Goal: Transaction & Acquisition: Purchase product/service

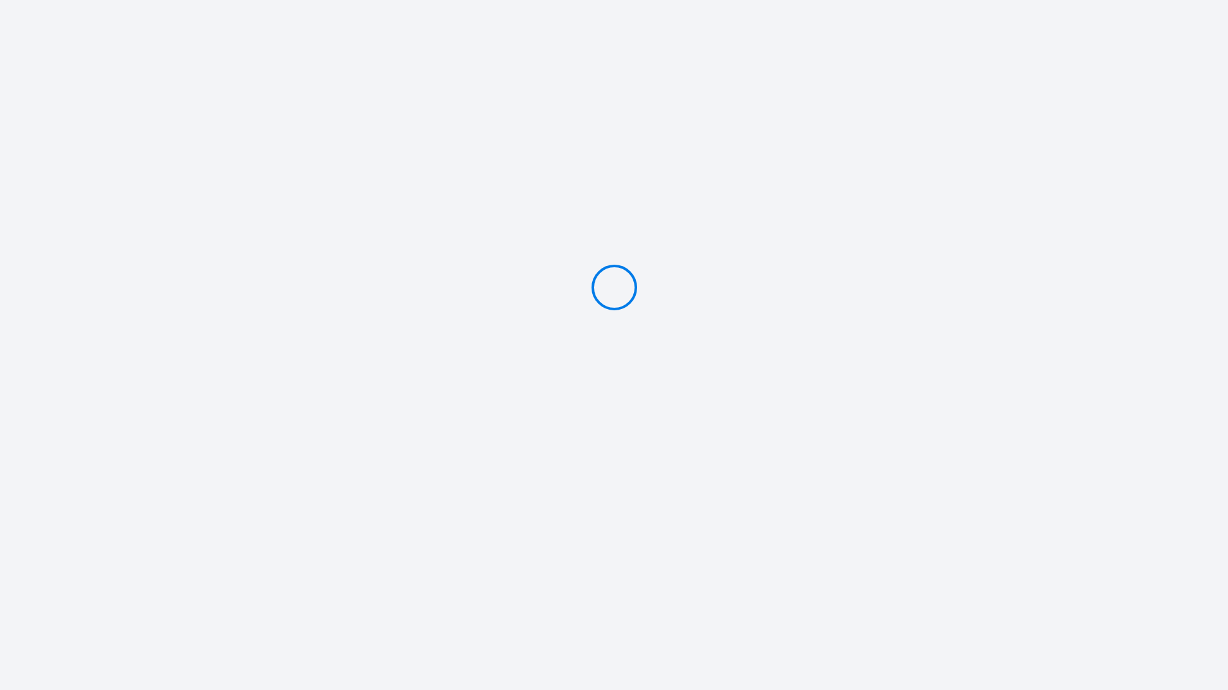
type input "Deposit 700 €"
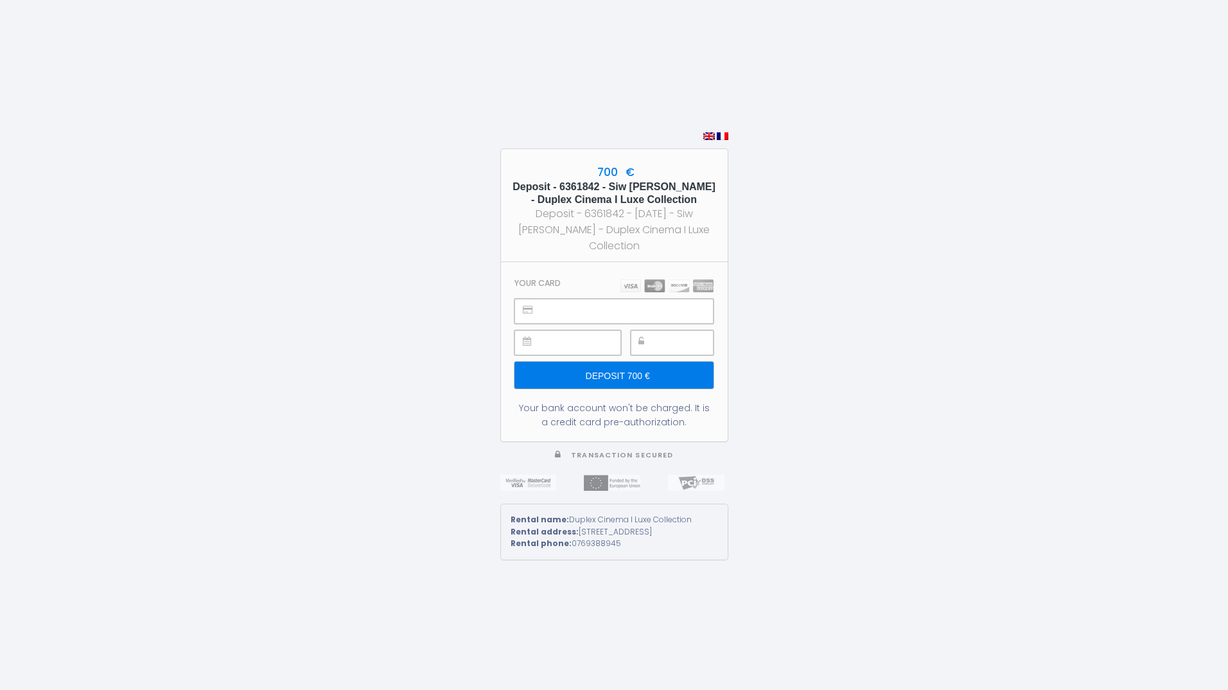
click at [624, 368] on input "Deposit 700 €" at bounding box center [613, 375] width 198 height 27
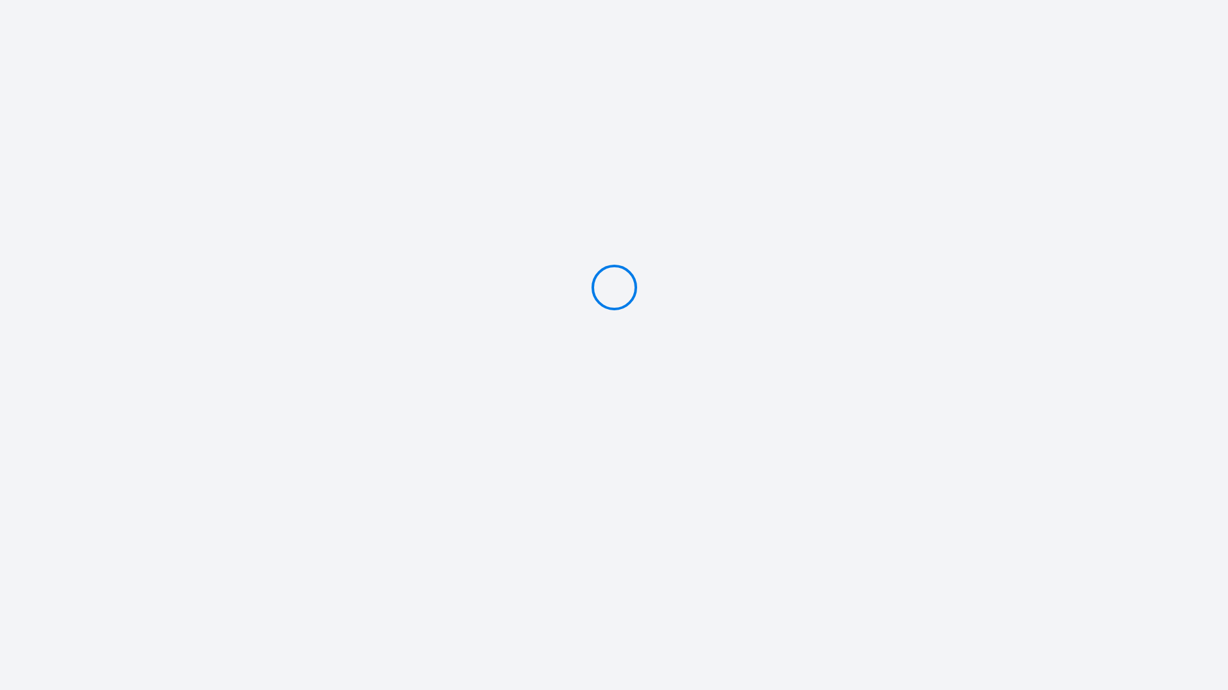
type input "Deposit 700 €"
drag, startPoint x: 432, startPoint y: 164, endPoint x: 772, endPoint y: 283, distance: 360.7
click at [772, 283] on div "700 € Deposit - 6361842 - Siw [PERSON_NAME] - Duplex Cinema I Luxe Collection D…" at bounding box center [614, 345] width 1228 height 690
click at [531, 173] on div "700 € Deposit - 6361842 - Siw [PERSON_NAME] - Duplex Cinema I Luxe Collection D…" at bounding box center [614, 345] width 228 height 690
click at [661, 238] on div "700 € Deposit - 6361842 - Siw [PERSON_NAME] - Duplex Cinema I Luxe Collection D…" at bounding box center [614, 345] width 228 height 690
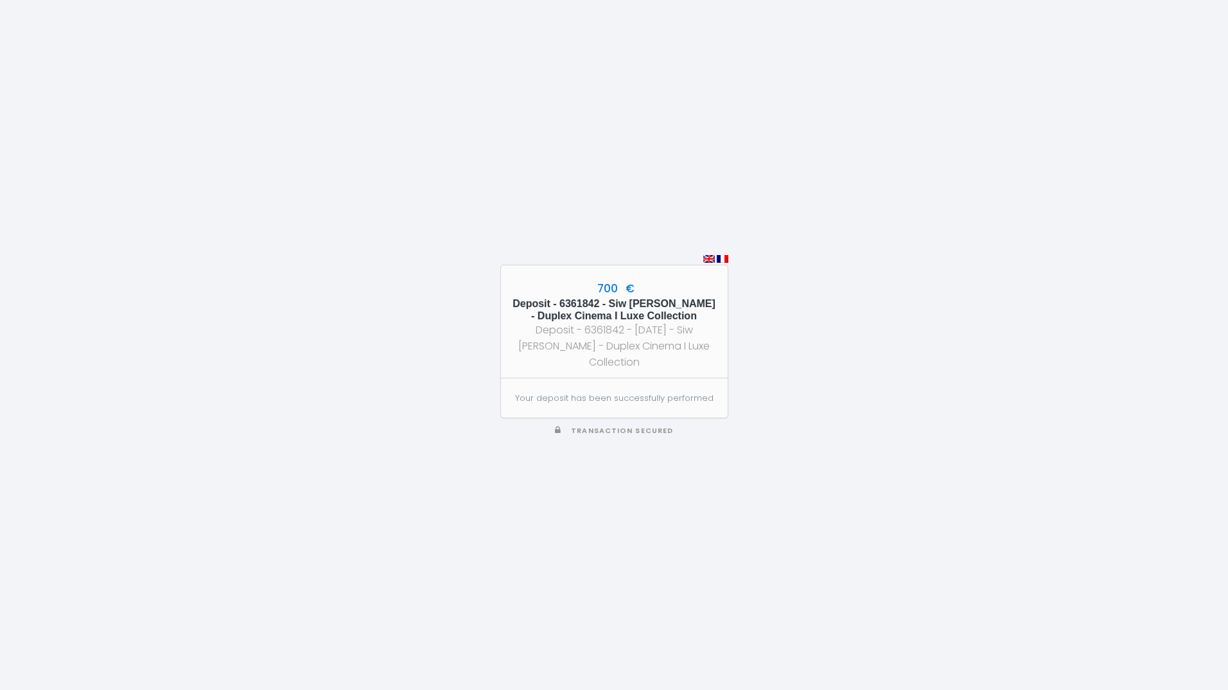
drag, startPoint x: 639, startPoint y: 516, endPoint x: 648, endPoint y: 509, distance: 11.0
click at [648, 509] on div "700 € Deposit - 6361842 - Siw [PERSON_NAME] - Duplex Cinema I Luxe Collection D…" at bounding box center [614, 345] width 228 height 690
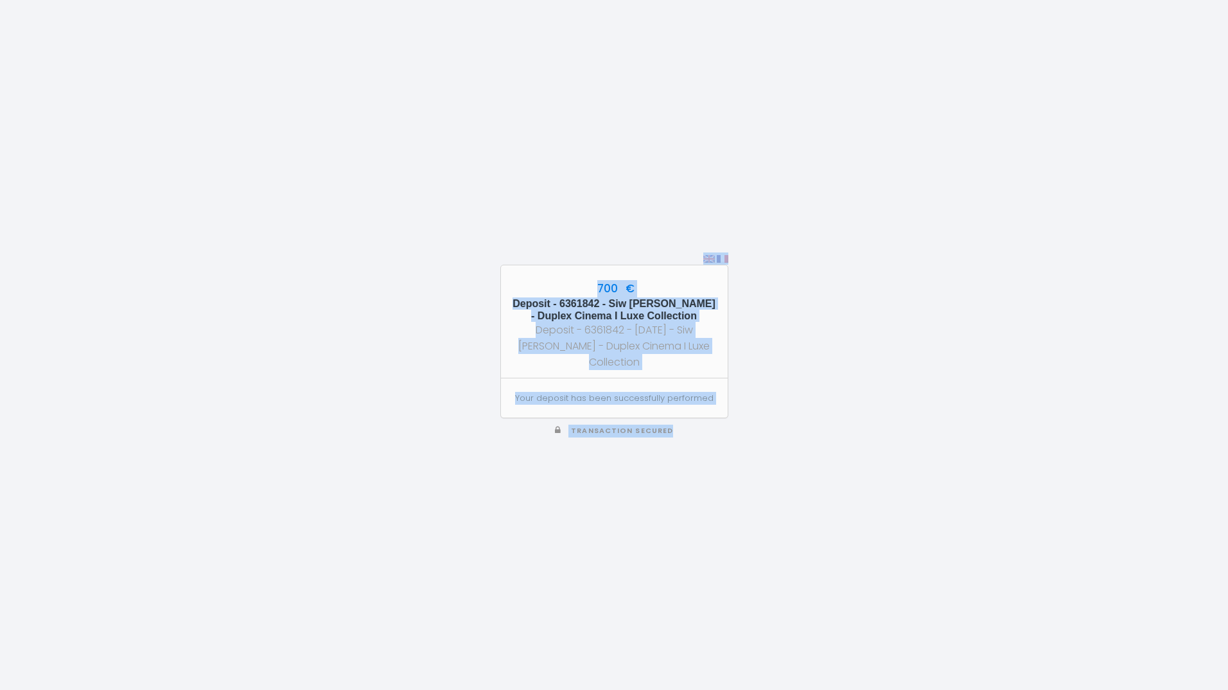
drag, startPoint x: 574, startPoint y: 213, endPoint x: 761, endPoint y: 439, distance: 293.7
click at [761, 439] on div "700 € Deposit - 6361842 - Siw [PERSON_NAME] - Duplex Cinema I Luxe Collection D…" at bounding box center [614, 345] width 1228 height 690
copy div "700 € Deposit - 6361842 - Siw [PERSON_NAME] - Duplex Cinema I Luxe Collection D…"
drag, startPoint x: 779, startPoint y: 477, endPoint x: 830, endPoint y: 494, distance: 54.0
click at [781, 477] on div "700 € Deposit - 6361842 - Siw [PERSON_NAME] - Duplex Cinema I Luxe Collection D…" at bounding box center [614, 345] width 1228 height 690
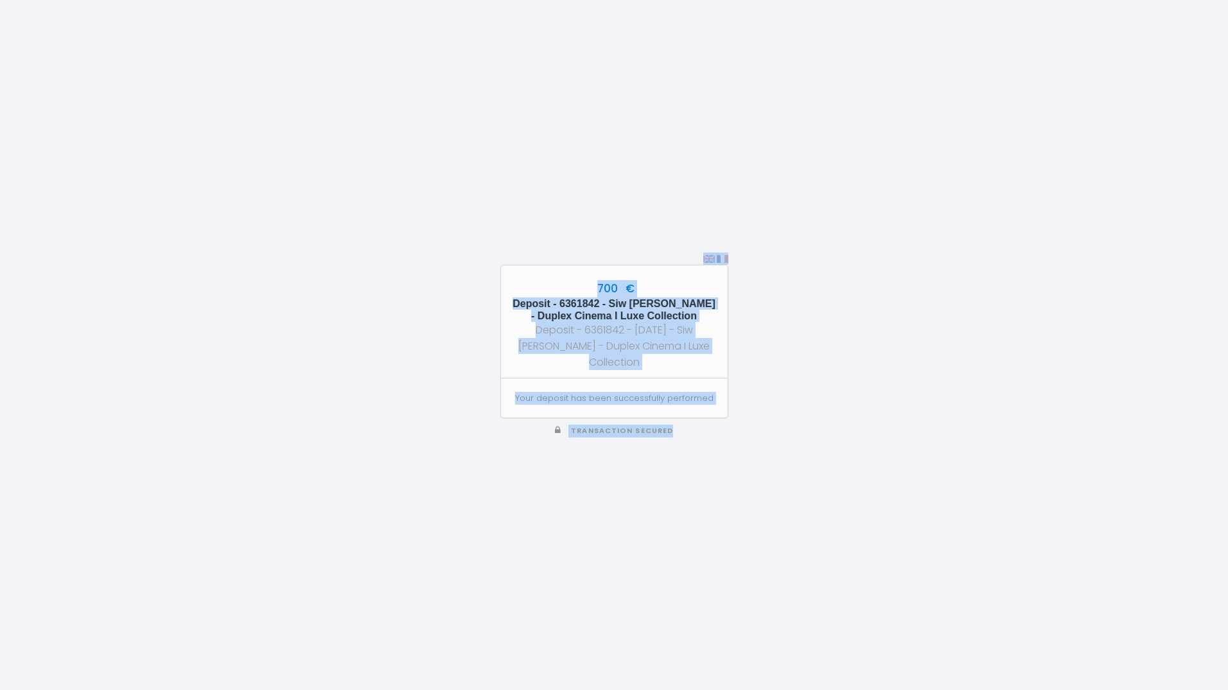
click at [850, 184] on div "700 € Deposit - 6361842 - Siw [PERSON_NAME] - Duplex Cinema I Luxe Collection D…" at bounding box center [614, 345] width 1228 height 690
click at [923, 188] on div "700 € Deposit - 6361842 - Siw [PERSON_NAME] - Duplex Cinema I Luxe Collection D…" at bounding box center [614, 345] width 1228 height 690
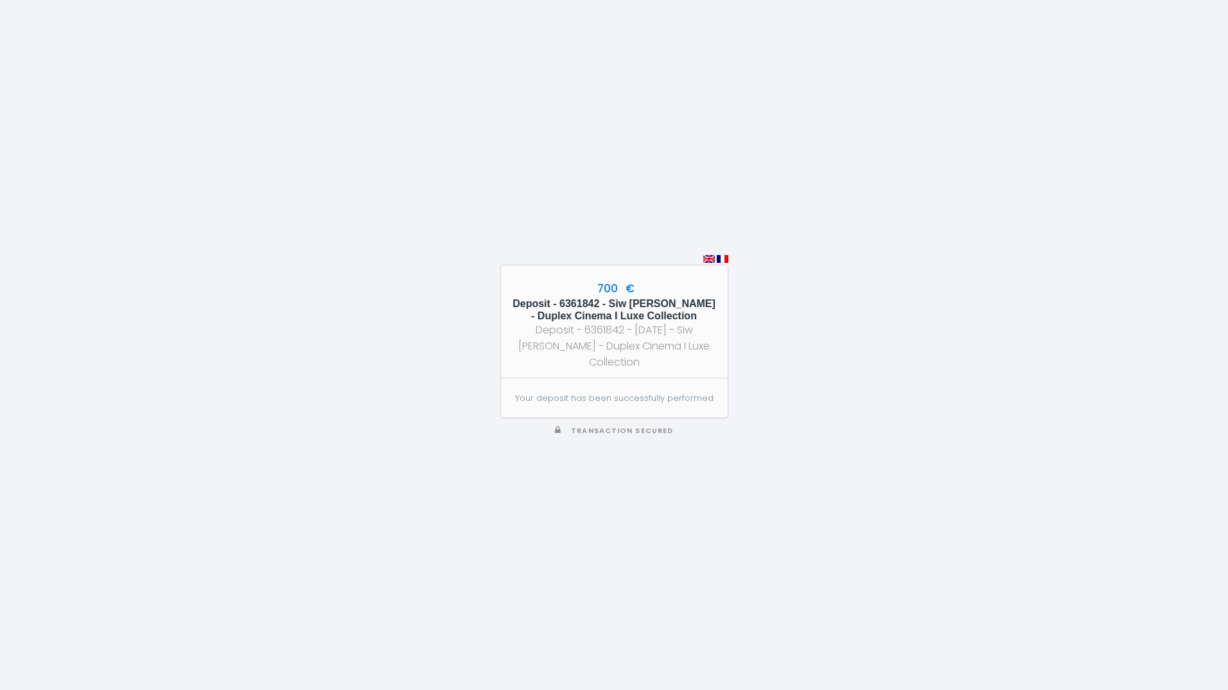
drag, startPoint x: 395, startPoint y: 17, endPoint x: 394, endPoint y: 142, distance: 125.2
click at [394, 142] on div "700 € Deposit - 6361842 - Siw [PERSON_NAME] - Duplex Cinema I Luxe Collection D…" at bounding box center [614, 345] width 1228 height 690
